Goal: Navigation & Orientation: Find specific page/section

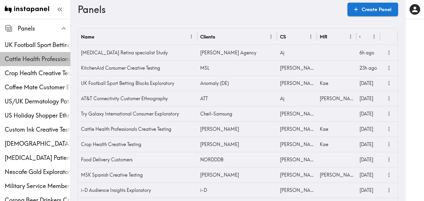
click at [28, 53] on div "Cattle Health Professionals Creative Testing" at bounding box center [35, 58] width 70 height 15
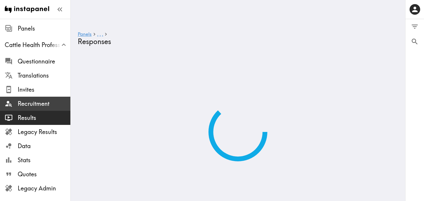
click at [39, 105] on span "Recruitment" at bounding box center [44, 104] width 53 height 8
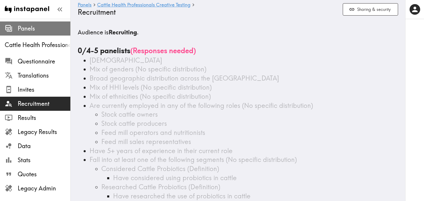
click at [35, 31] on span "Panels" at bounding box center [44, 28] width 53 height 8
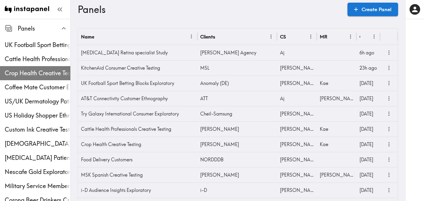
click at [31, 67] on div "Crop Health Creative Testing" at bounding box center [35, 73] width 70 height 15
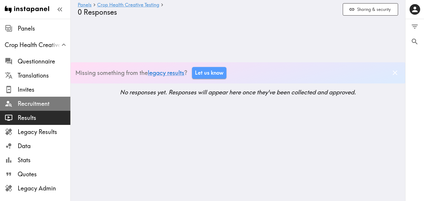
click at [39, 99] on span "Recruitment" at bounding box center [44, 104] width 53 height 11
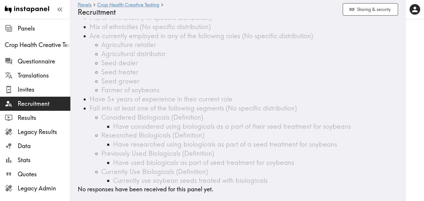
scroll to position [72, 0]
